Goal: Task Accomplishment & Management: Manage account settings

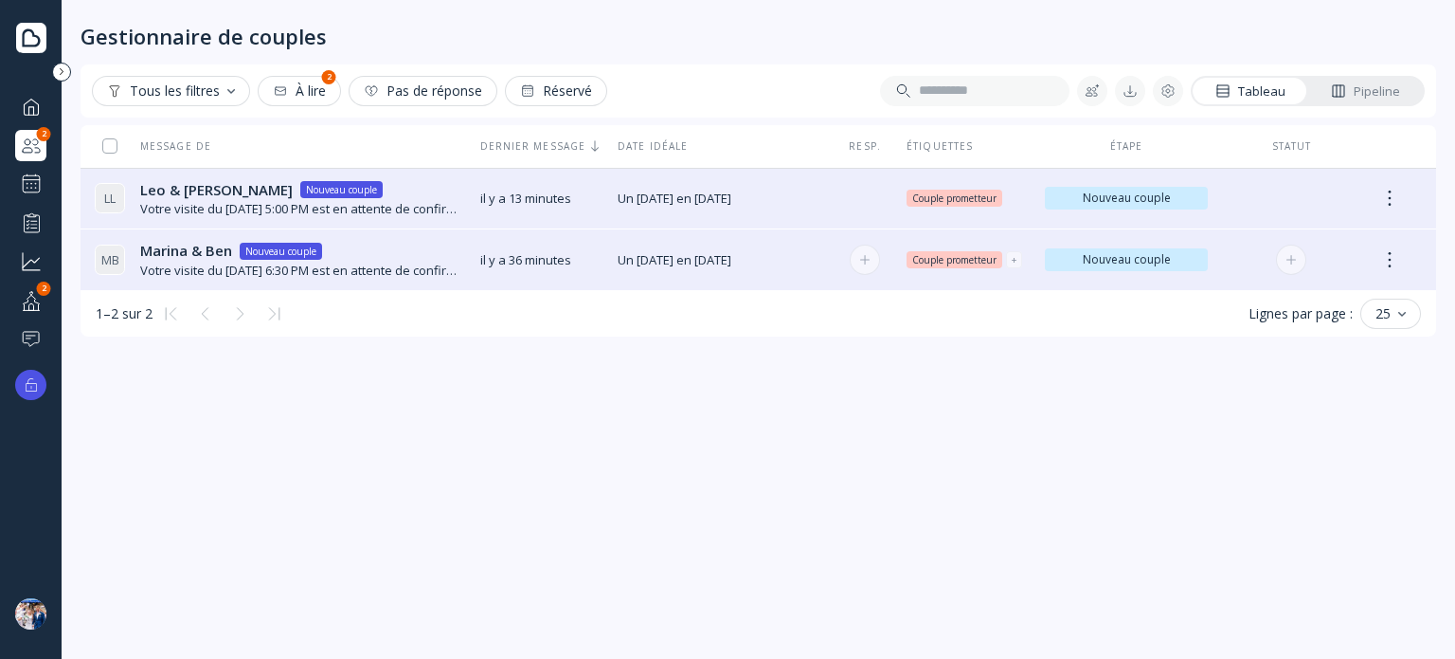
click at [660, 264] on span "Un [DATE] en [DATE]" at bounding box center [720, 260] width 205 height 18
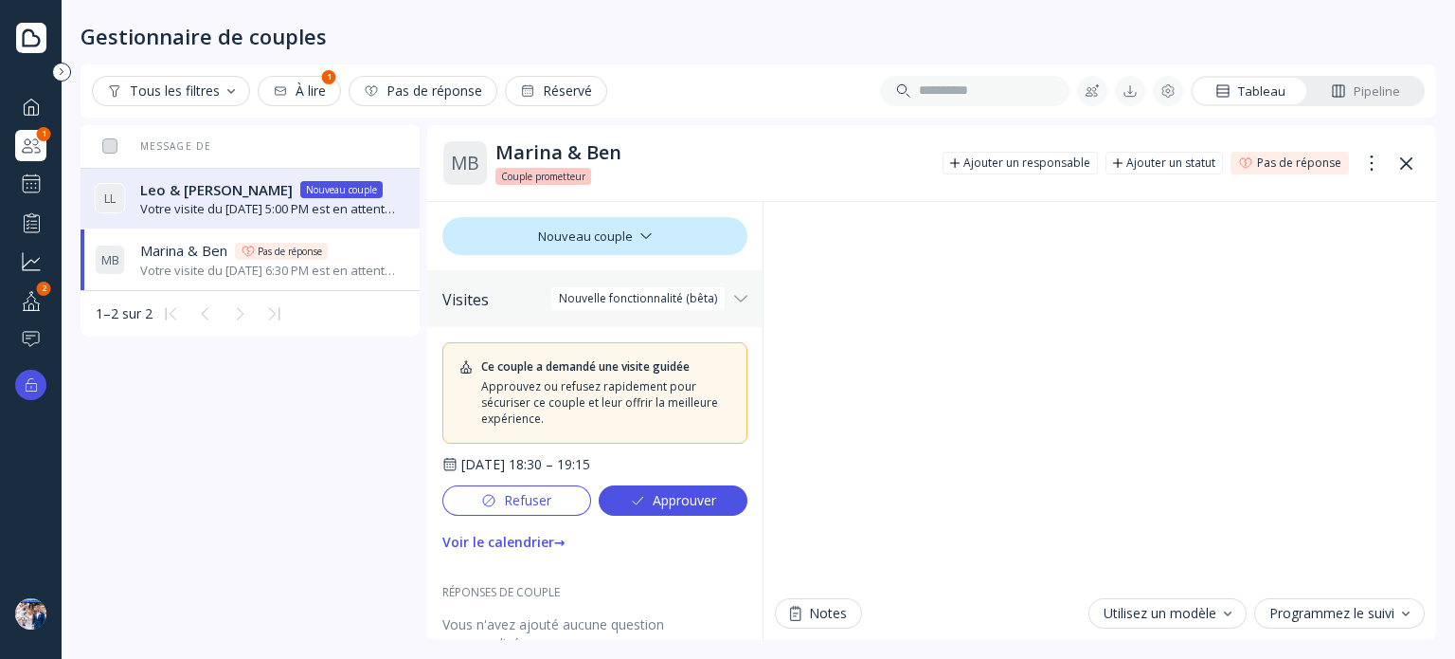
click at [667, 503] on div "Approuver" at bounding box center [673, 500] width 86 height 15
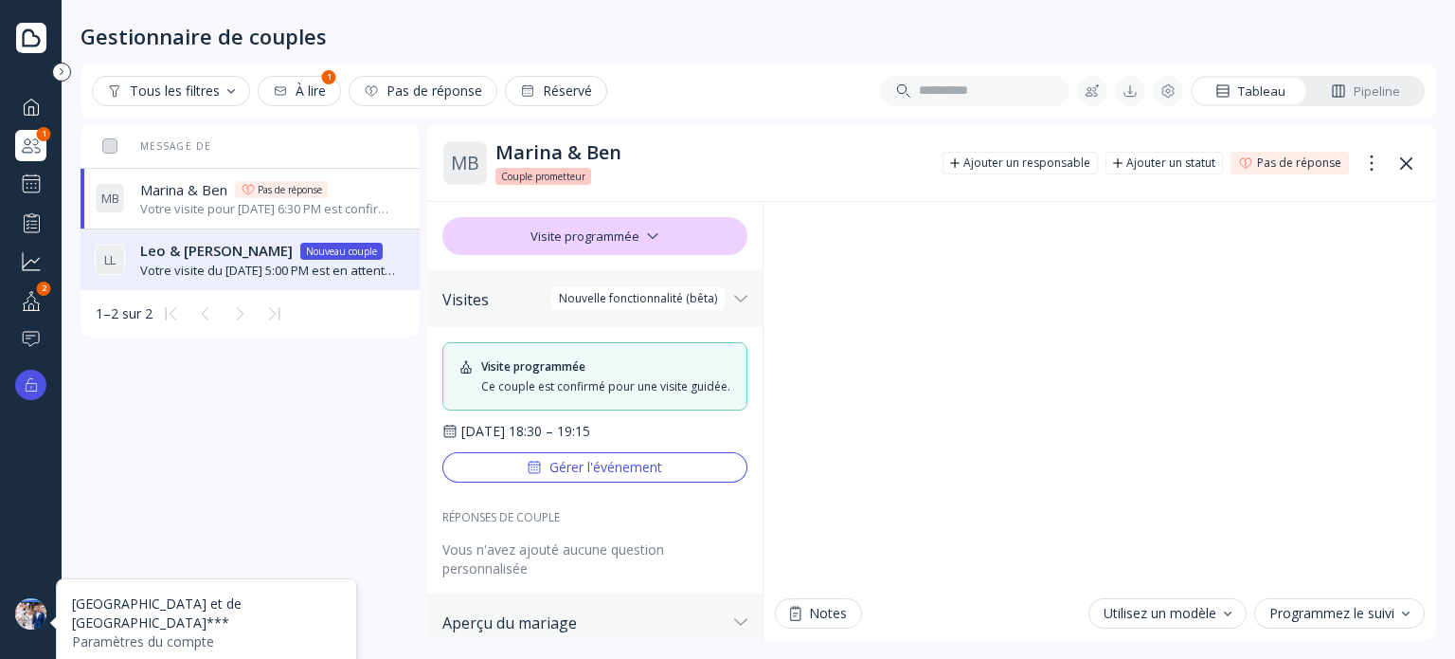
click at [34, 605] on div at bounding box center [30, 613] width 31 height 31
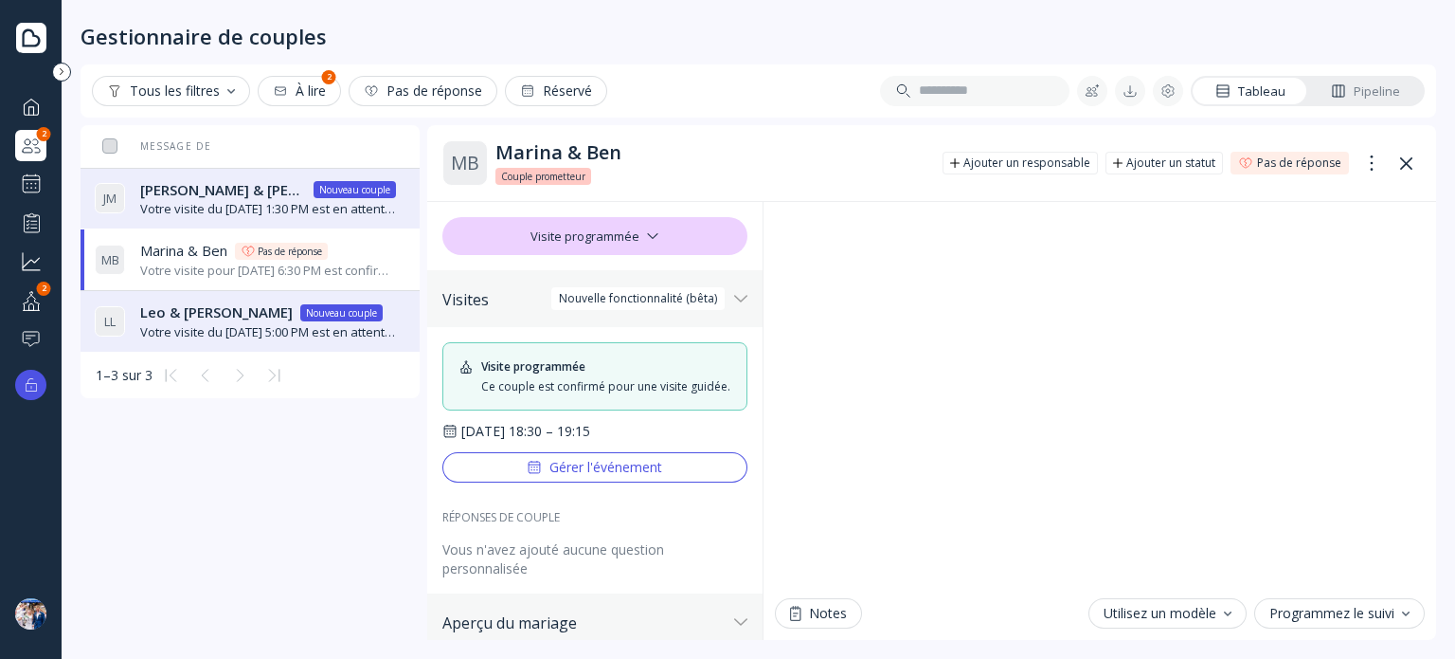
click at [771, 86] on div at bounding box center [838, 91] width 462 height 30
click at [360, 203] on div "Votre visite du [DATE] 1:30 PM est en attente de confirmation. Le lieu l'approu…" at bounding box center [268, 209] width 256 height 18
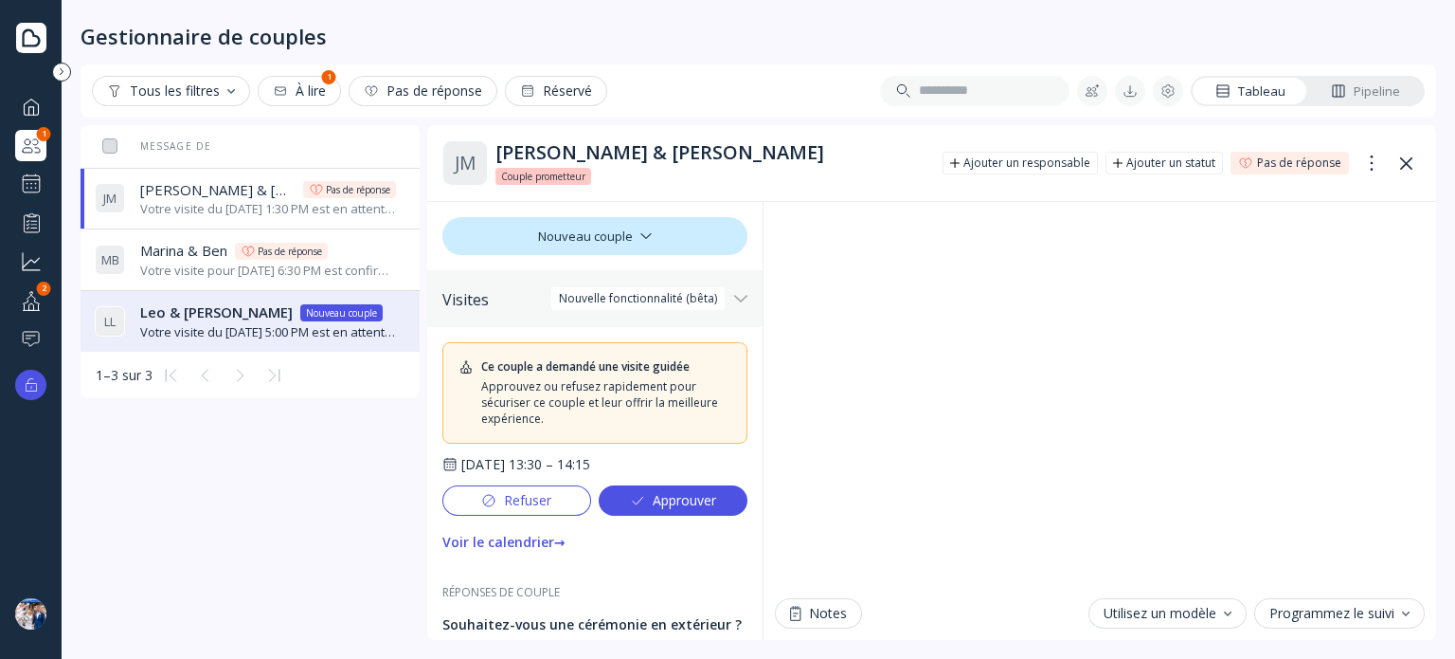
click at [693, 500] on div "Approuver" at bounding box center [673, 500] width 86 height 15
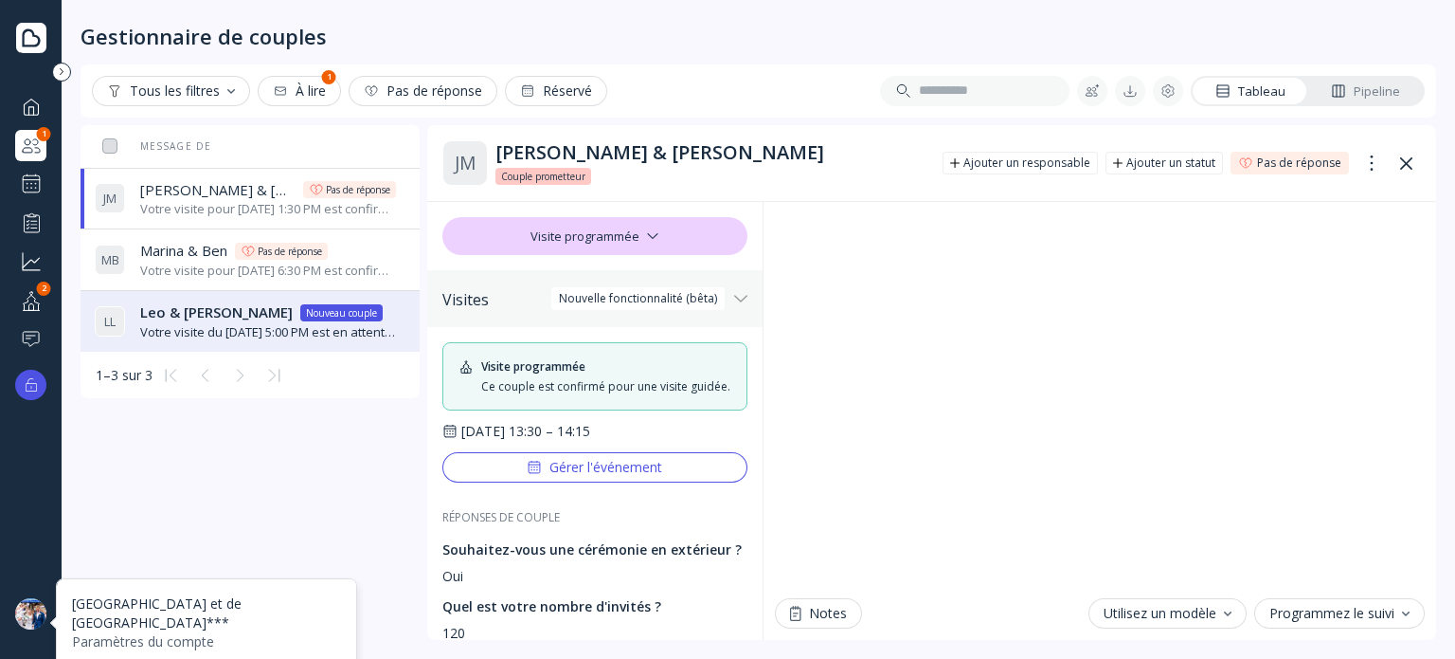
click at [23, 605] on div at bounding box center [30, 613] width 31 height 31
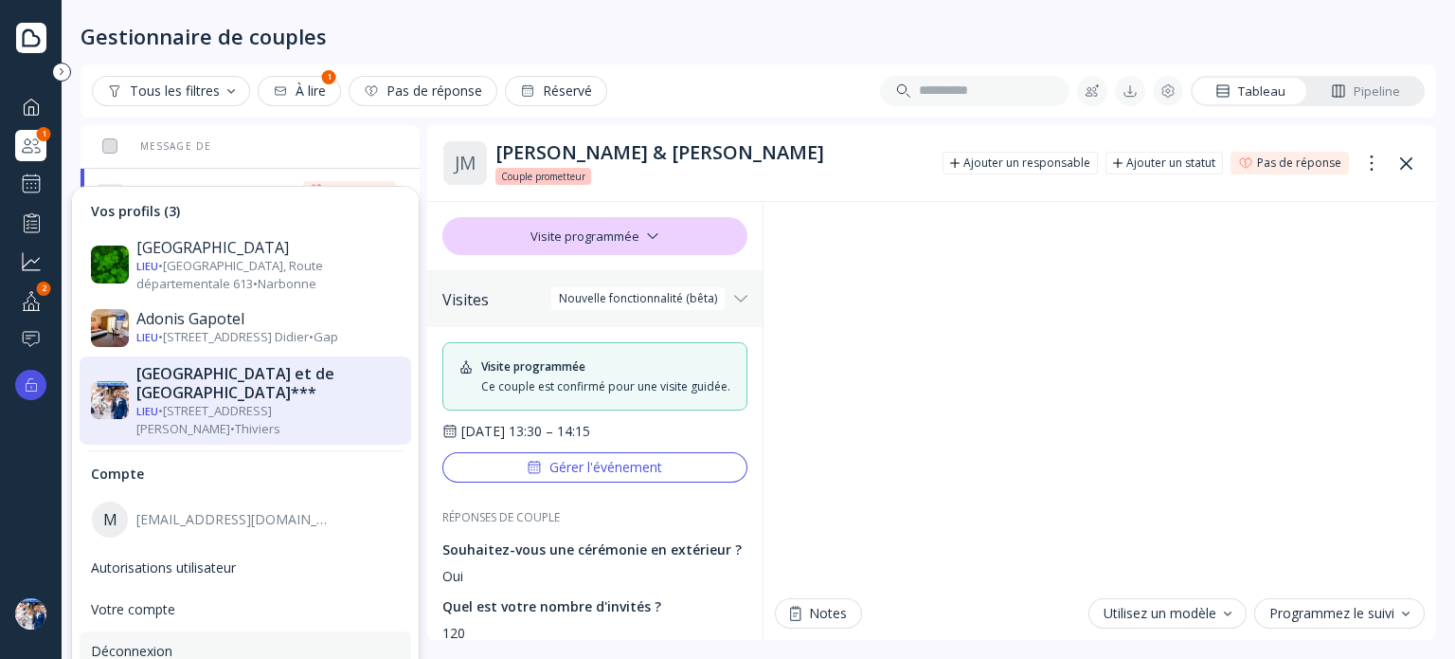
click at [154, 642] on div "Déconnexion" at bounding box center [245, 650] width 309 height 17
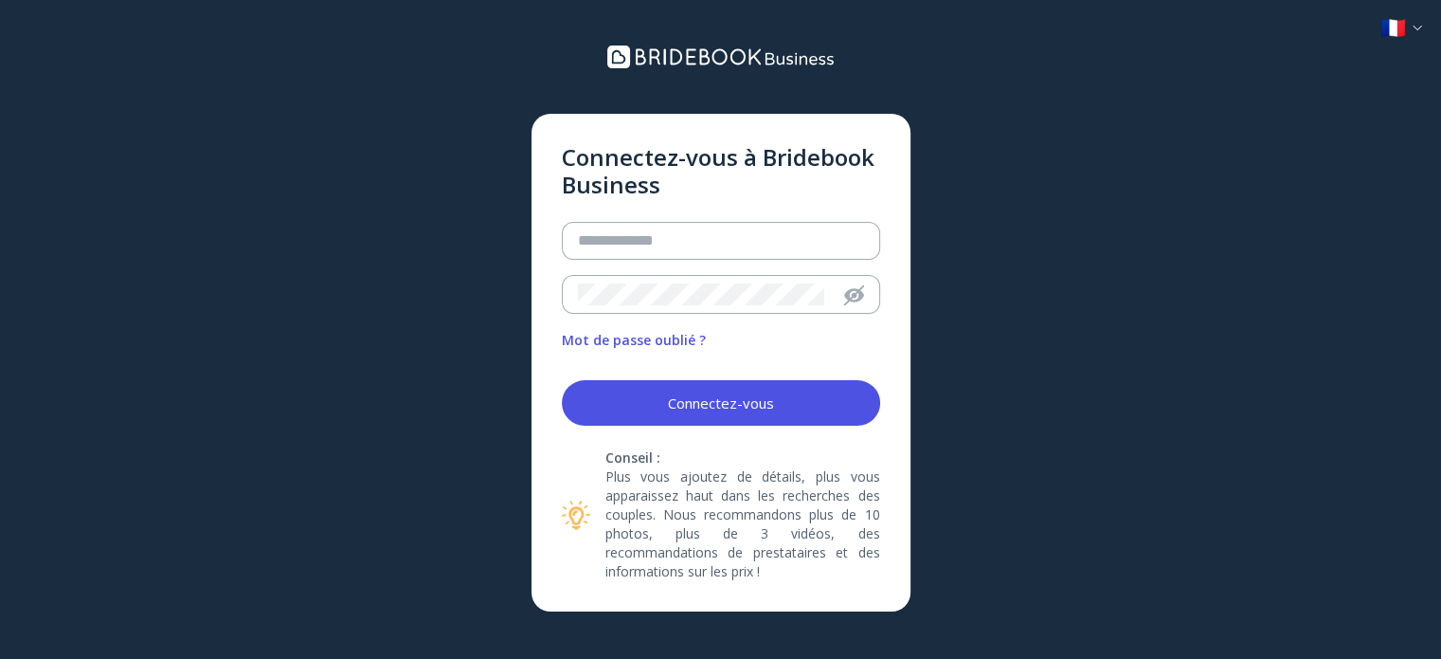
click at [1422, 26] on div "Connectez-vous à Bridebook Business Mot de passe oublié ? Connectez-vous Consei…" at bounding box center [720, 361] width 1441 height 723
click at [1418, 26] on div at bounding box center [1401, 28] width 41 height 18
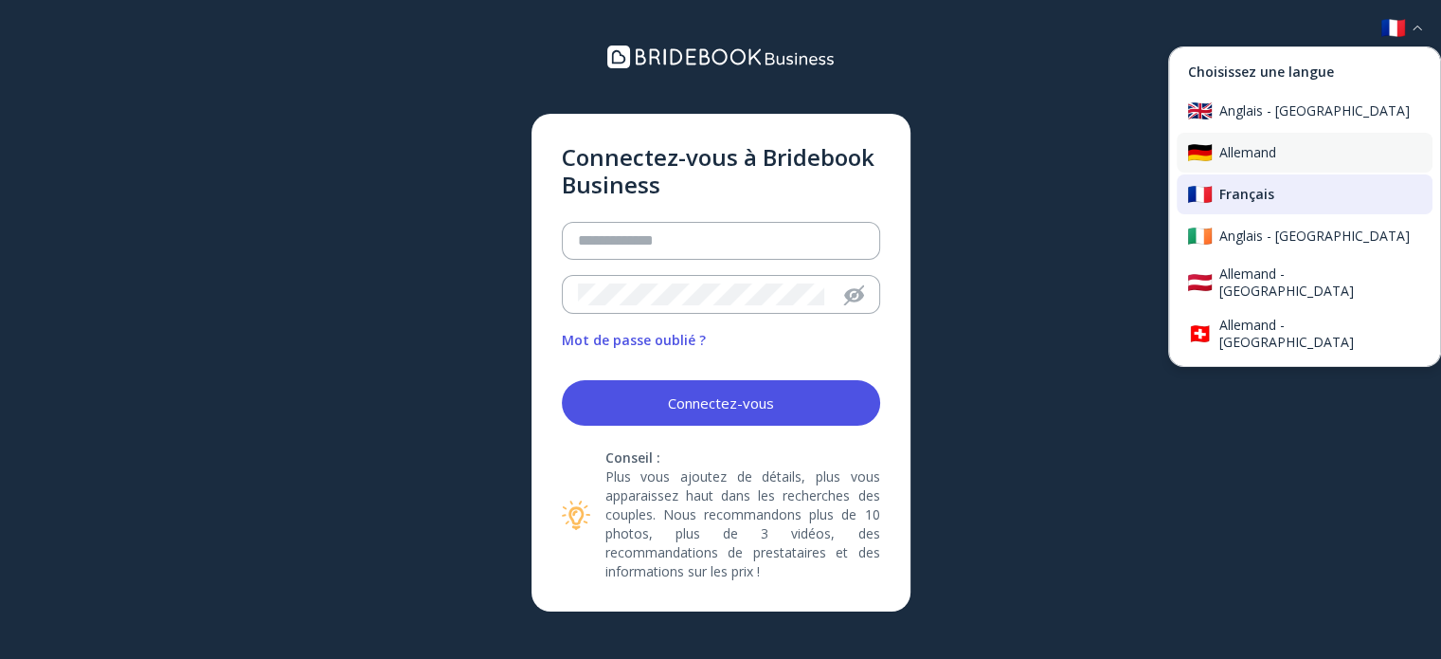
click at [1299, 164] on div "Allemand" at bounding box center [1305, 153] width 256 height 40
